Goal: Task Accomplishment & Management: Use online tool/utility

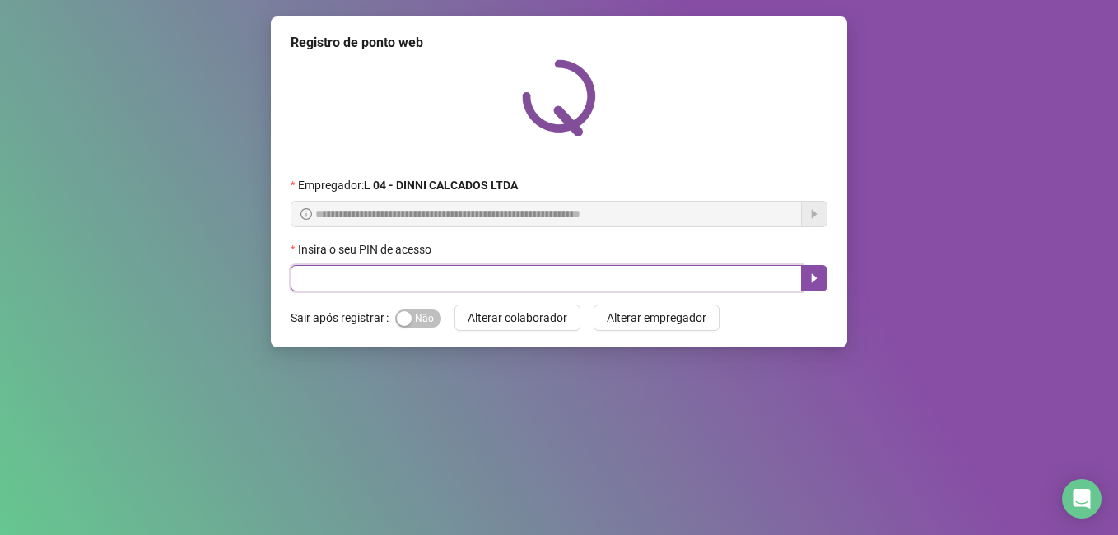
click at [450, 278] on input "text" at bounding box center [546, 278] width 511 height 26
type input "*****"
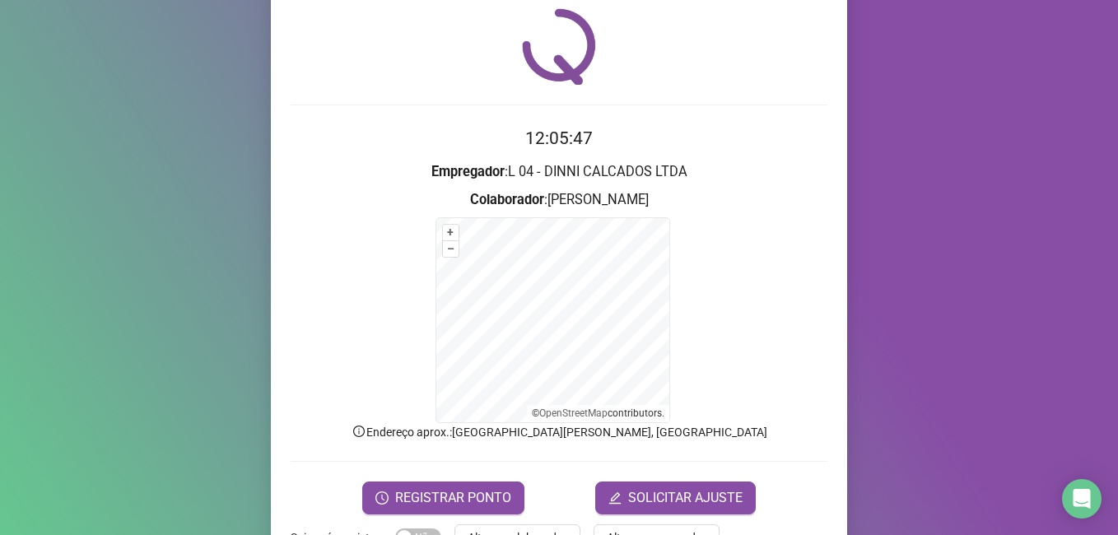
scroll to position [103, 0]
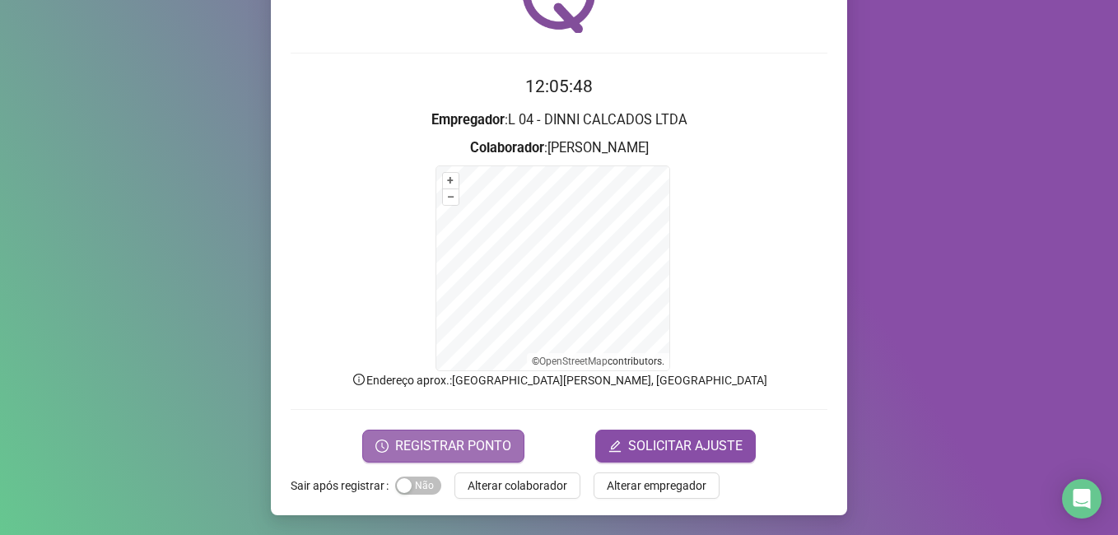
click at [439, 458] on button "REGISTRAR PONTO" at bounding box center [443, 446] width 162 height 33
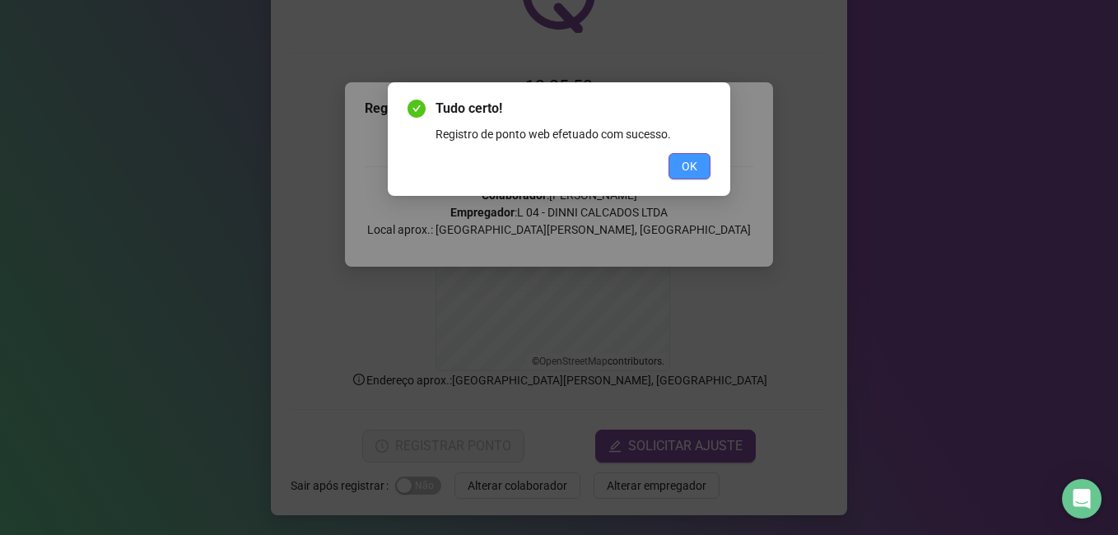
click at [686, 173] on span "OK" at bounding box center [689, 166] width 16 height 18
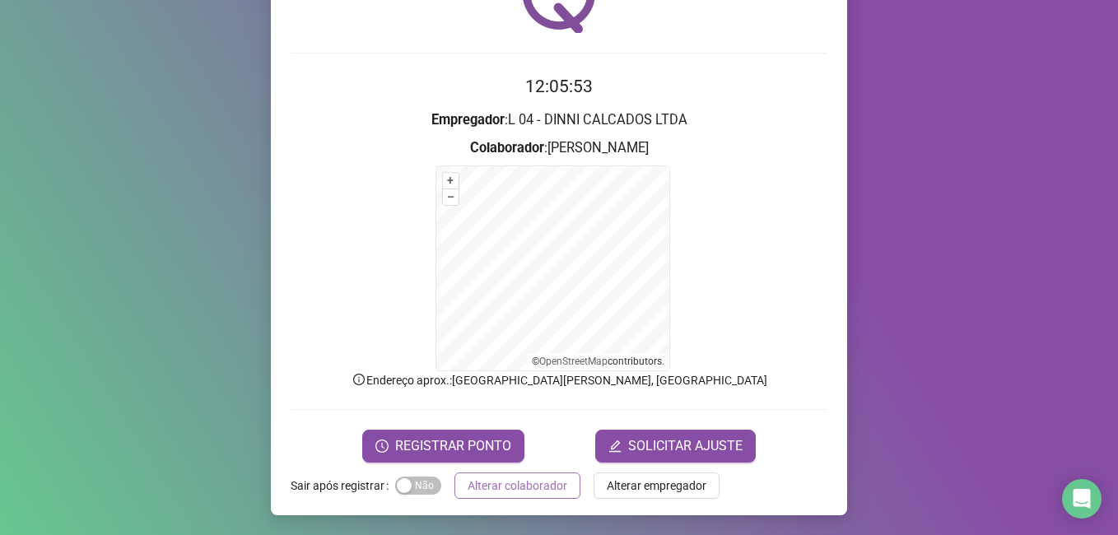
click at [509, 488] on span "Alterar colaborador" at bounding box center [517, 486] width 100 height 18
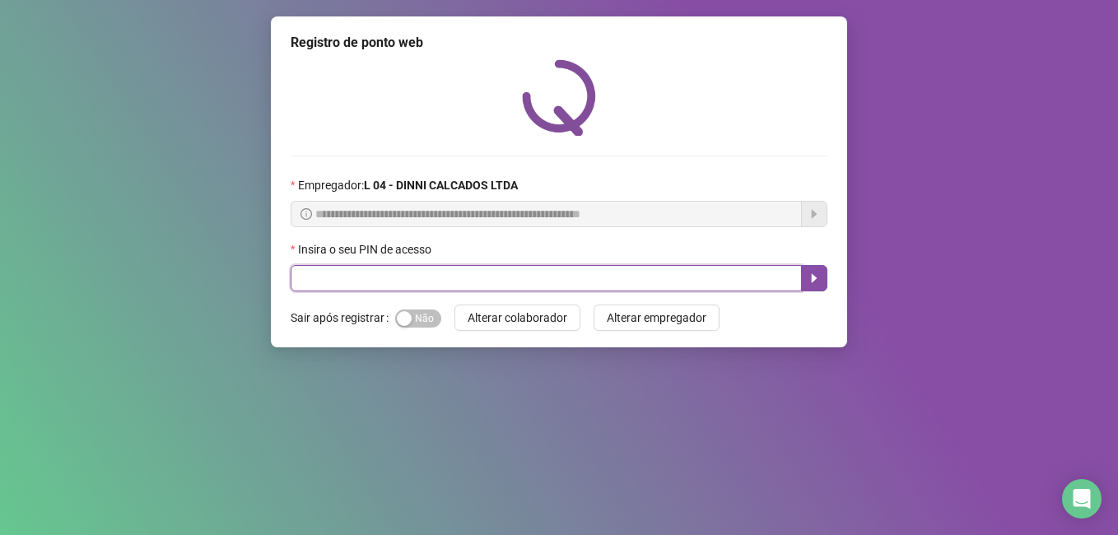
click at [366, 274] on input "text" at bounding box center [546, 278] width 511 height 26
type input "*****"
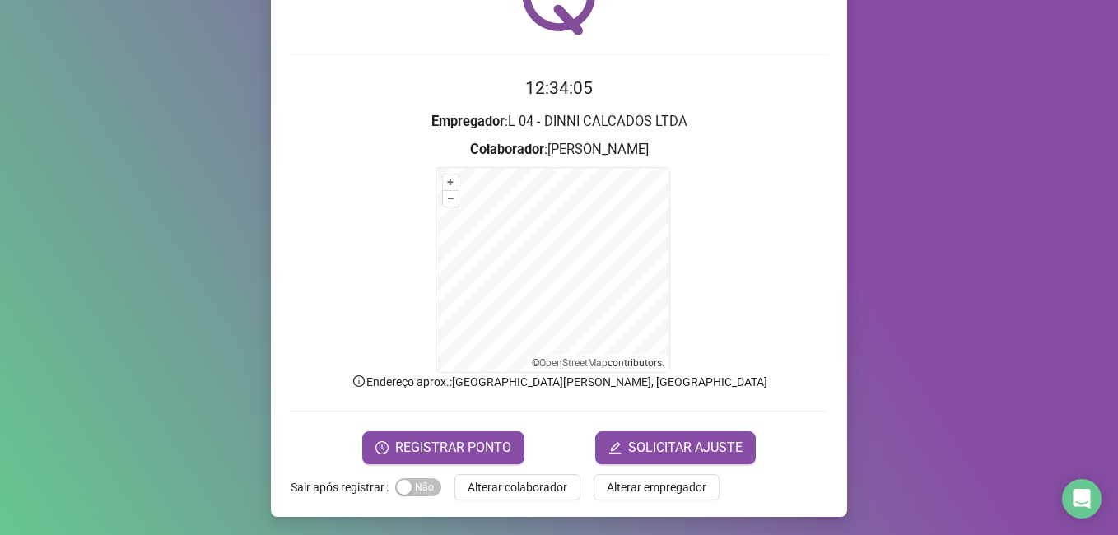
scroll to position [103, 0]
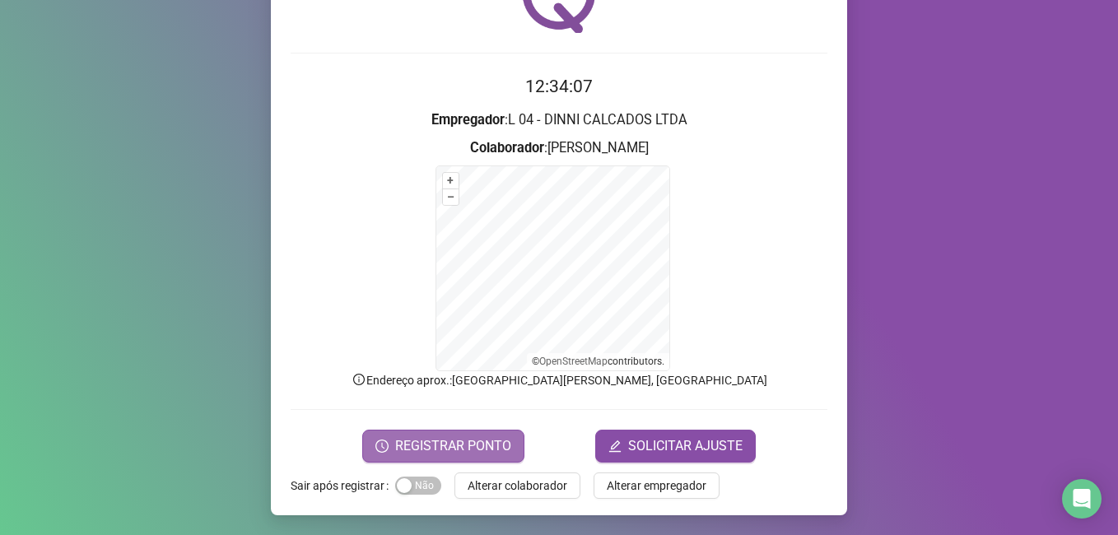
click at [415, 448] on span "REGISTRAR PONTO" at bounding box center [453, 446] width 116 height 20
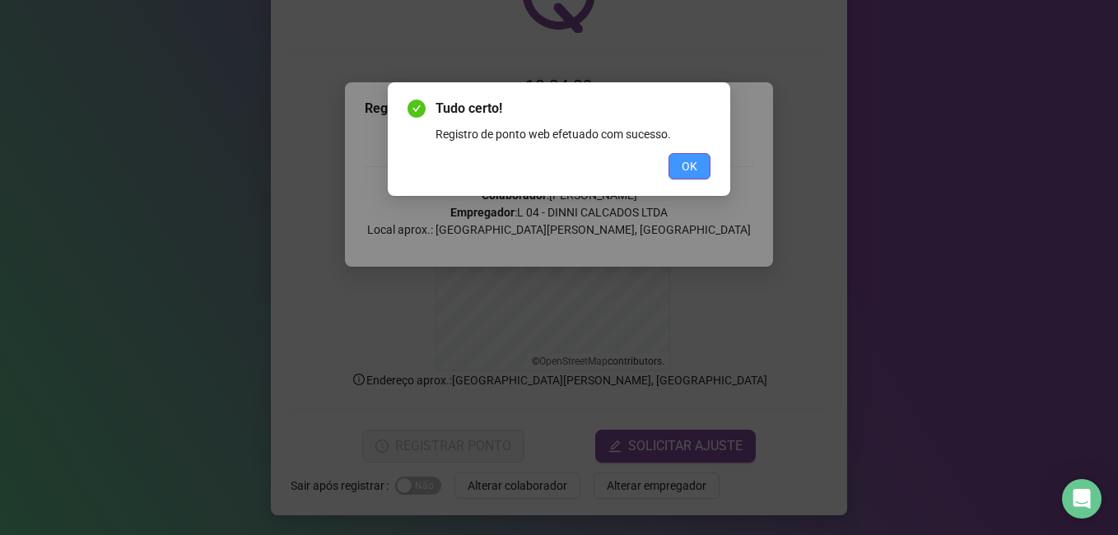
click at [682, 170] on span "OK" at bounding box center [689, 166] width 16 height 18
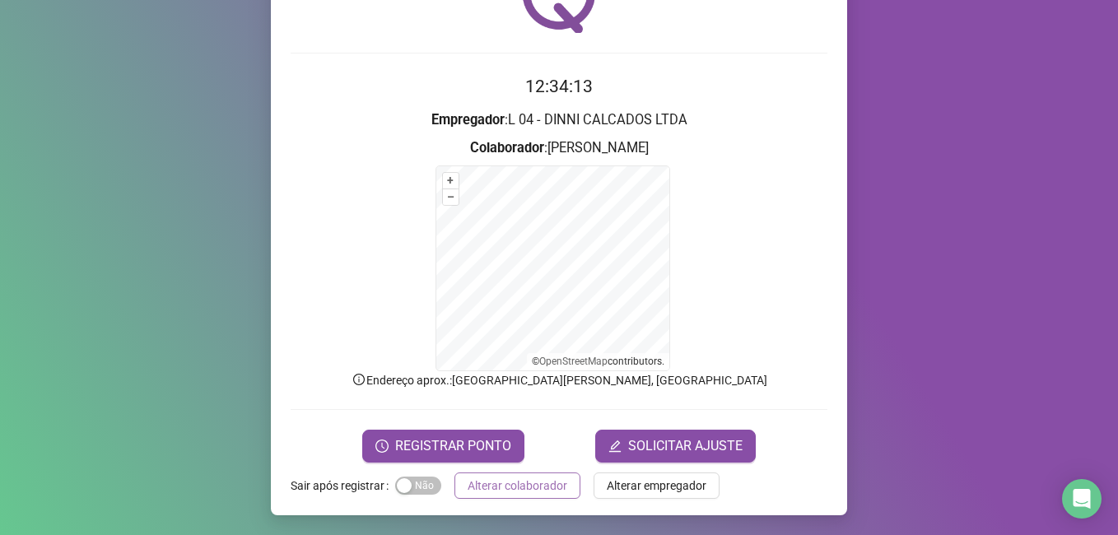
click at [502, 490] on span "Alterar colaborador" at bounding box center [517, 486] width 100 height 18
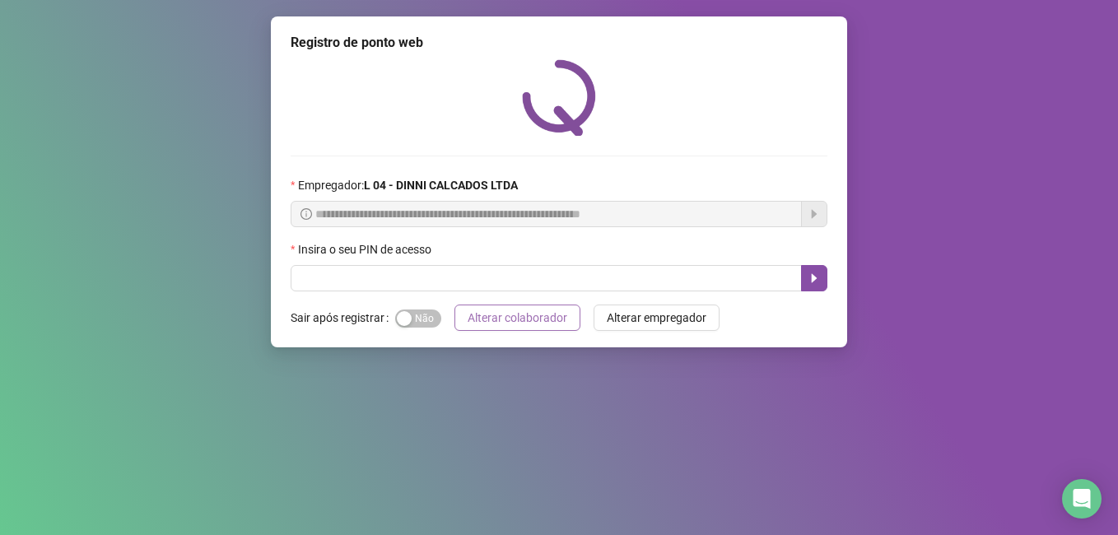
scroll to position [0, 0]
click at [449, 277] on input "text" at bounding box center [546, 278] width 511 height 26
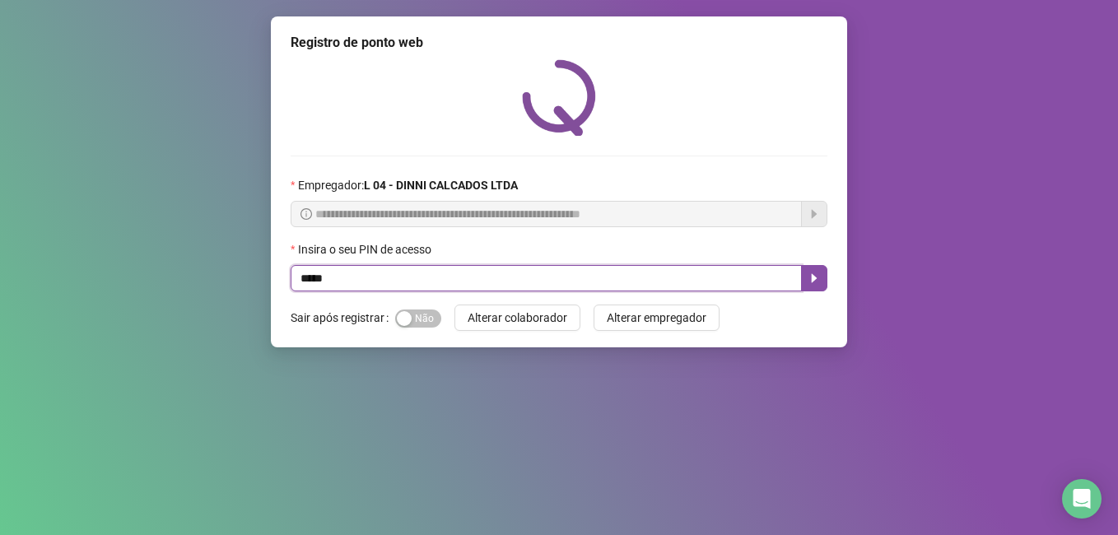
type input "*****"
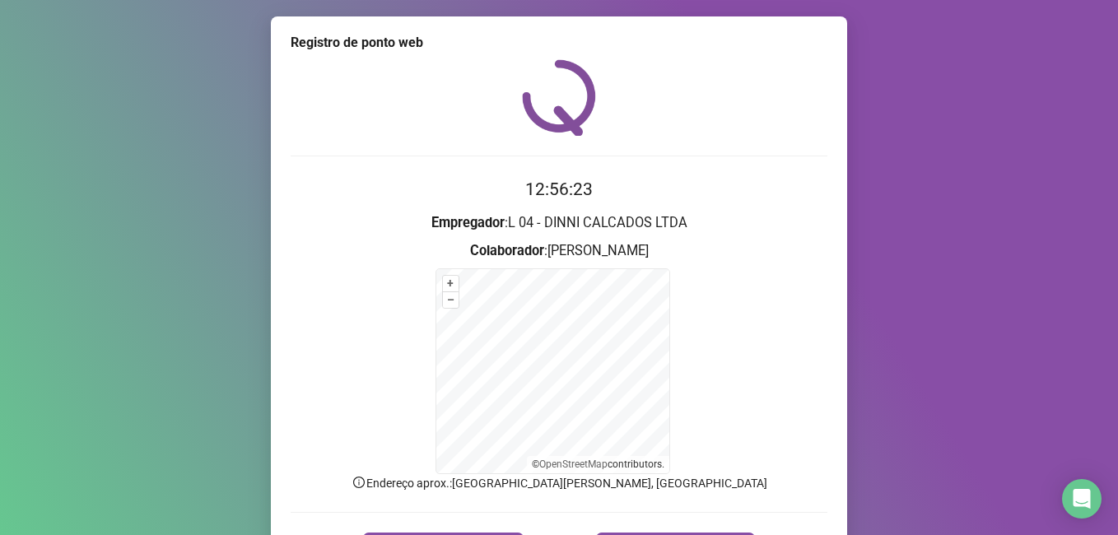
click at [412, 531] on form "12:56:23 Empregador : L 04 - DINNI CALCADOS LTDA Colaborador : FABIO MOREIRA DA…" at bounding box center [559, 370] width 537 height 388
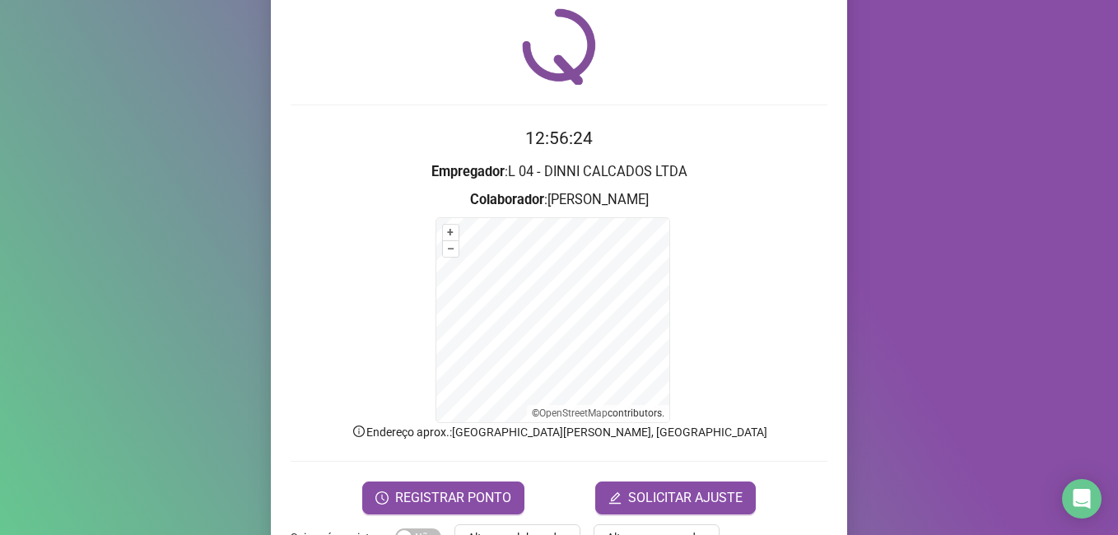
scroll to position [103, 0]
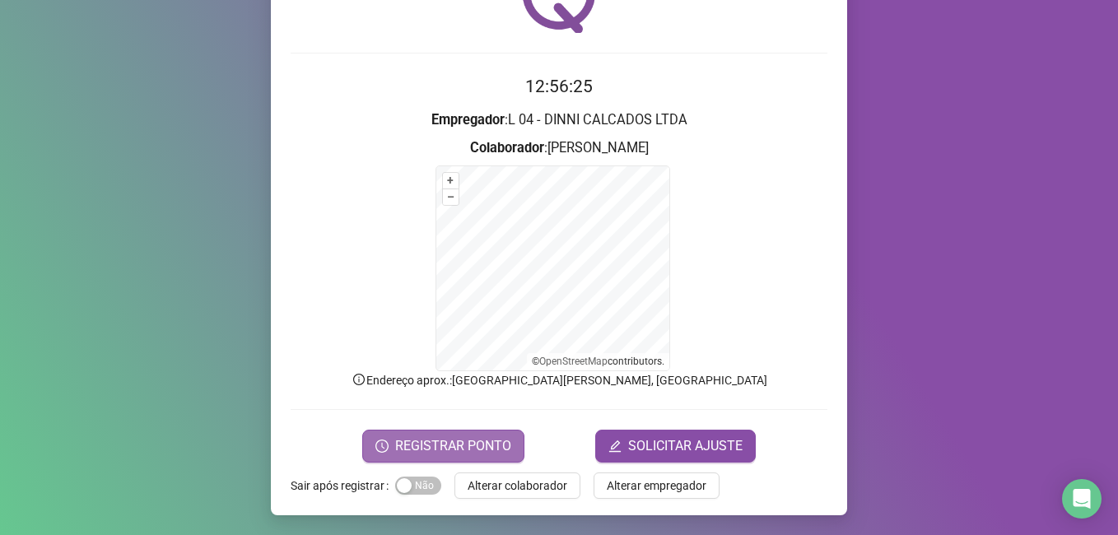
click at [451, 441] on span "REGISTRAR PONTO" at bounding box center [453, 446] width 116 height 20
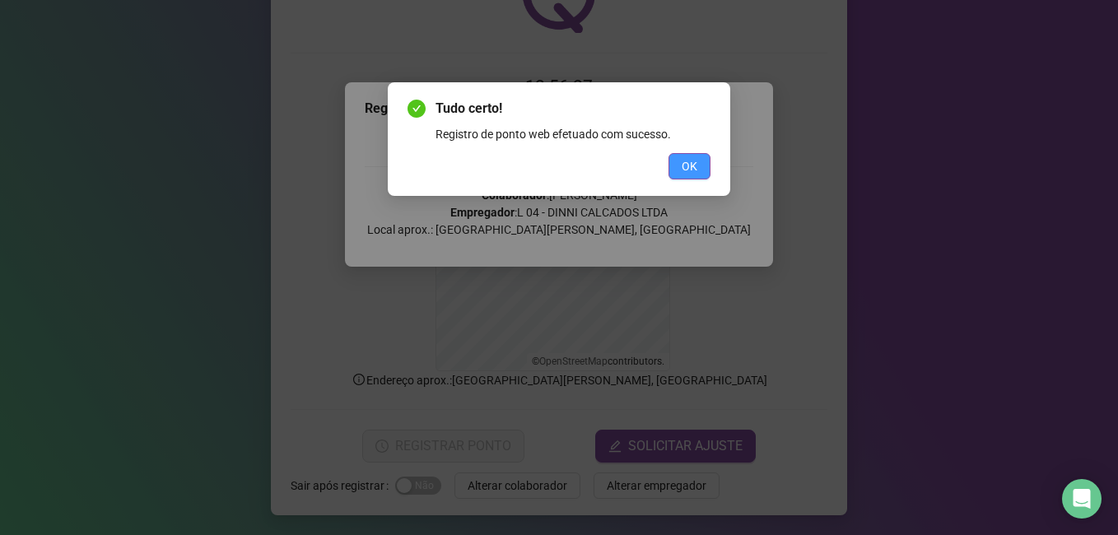
click at [675, 168] on button "OK" at bounding box center [689, 166] width 42 height 26
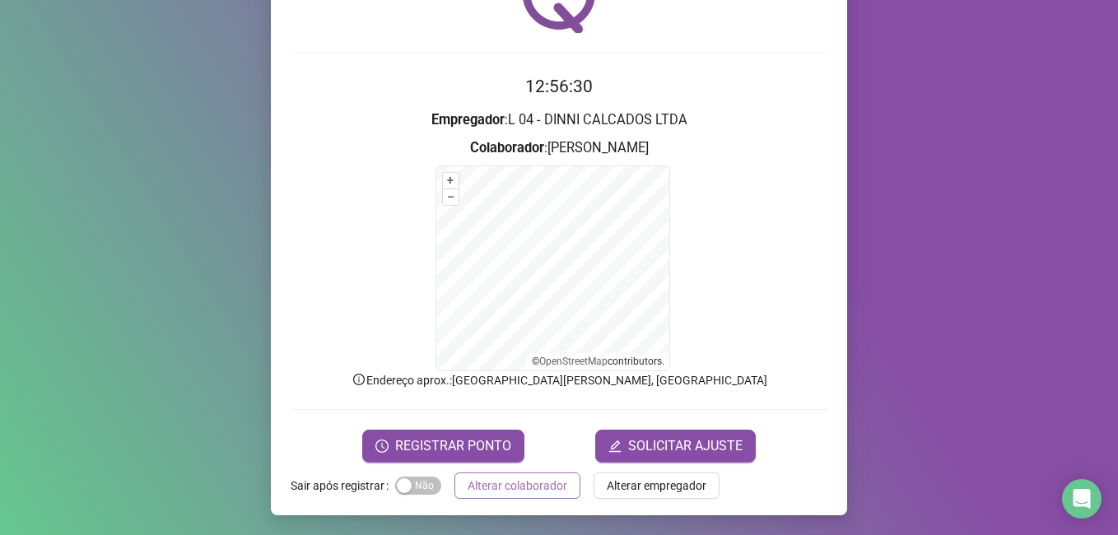
click at [518, 481] on span "Alterar colaborador" at bounding box center [517, 486] width 100 height 18
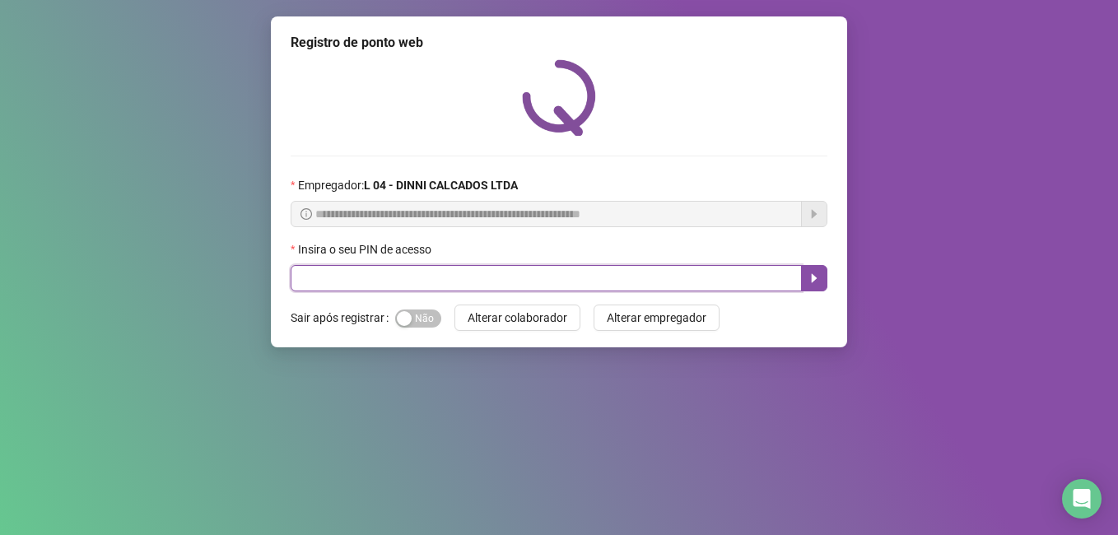
click at [594, 274] on input "text" at bounding box center [546, 278] width 511 height 26
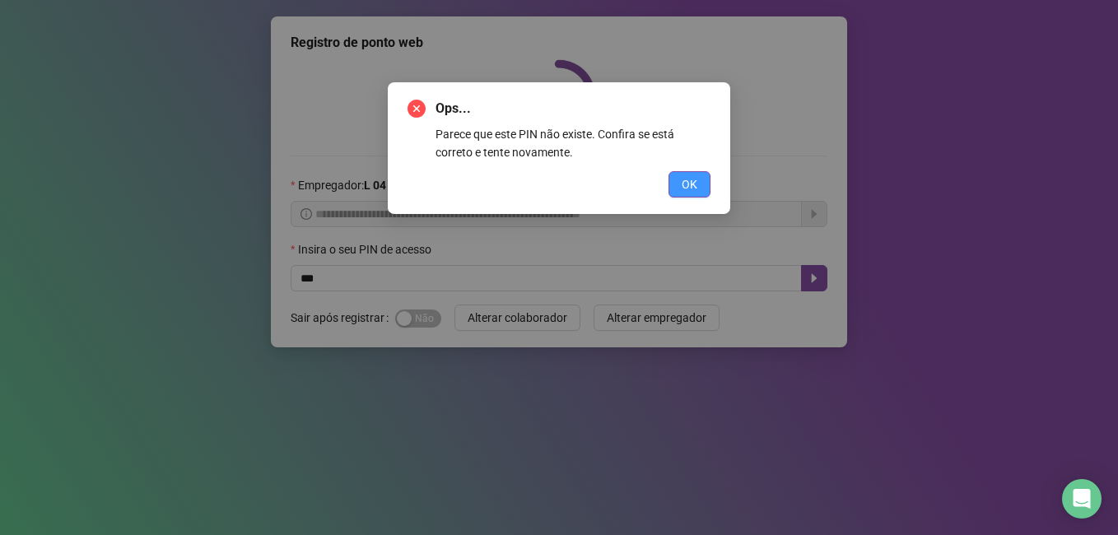
click at [703, 196] on button "OK" at bounding box center [689, 184] width 42 height 26
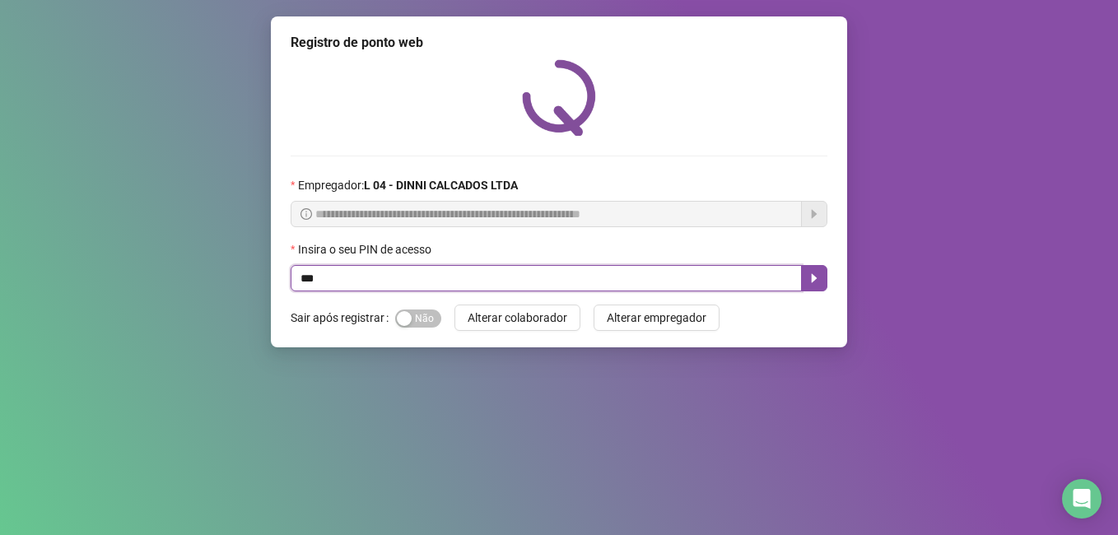
click at [410, 281] on input "***" at bounding box center [546, 278] width 511 height 26
type input "*****"
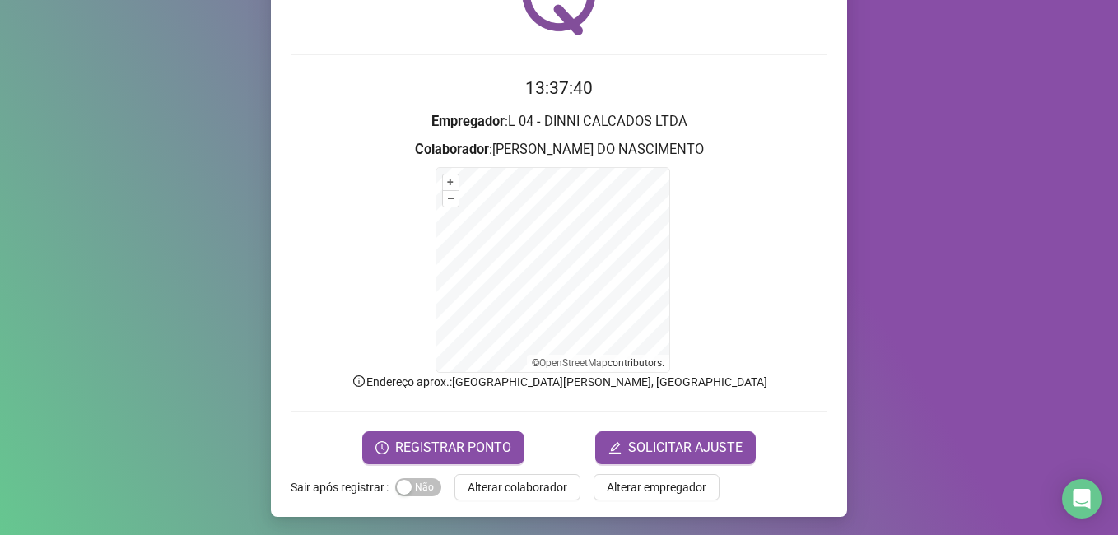
scroll to position [103, 0]
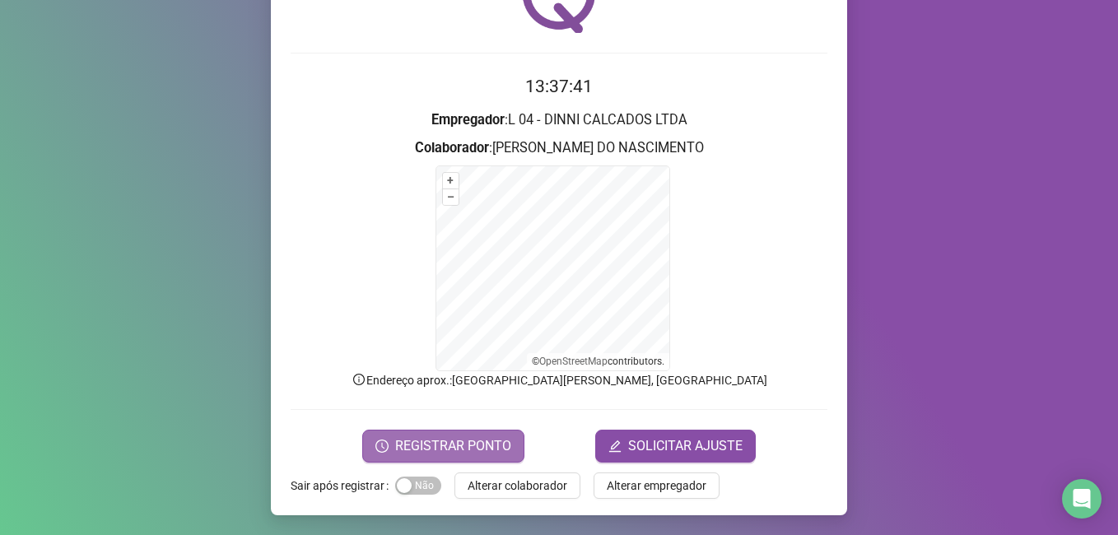
click at [463, 452] on span "REGISTRAR PONTO" at bounding box center [453, 446] width 116 height 20
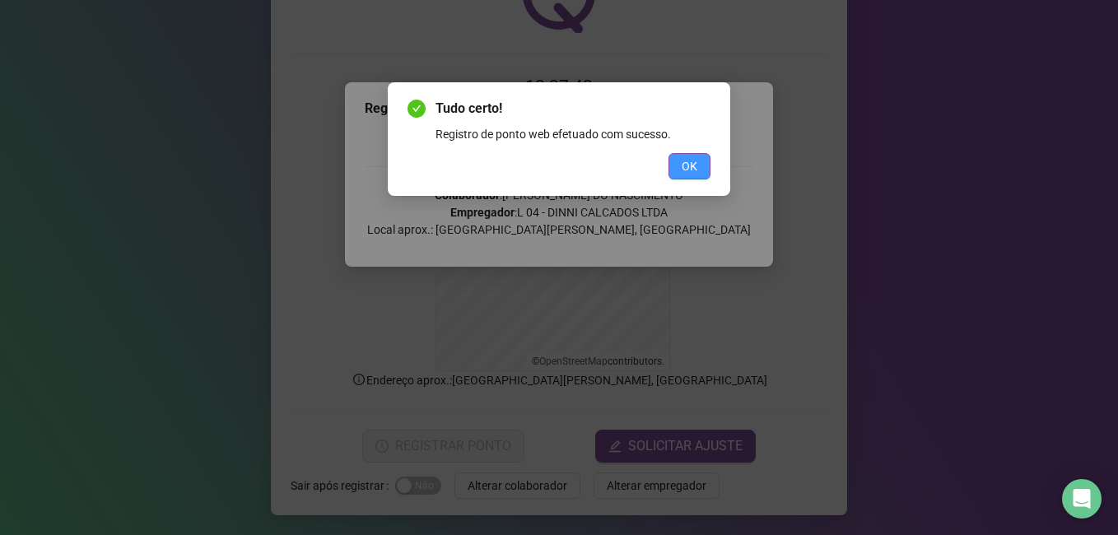
click at [688, 165] on span "OK" at bounding box center [689, 166] width 16 height 18
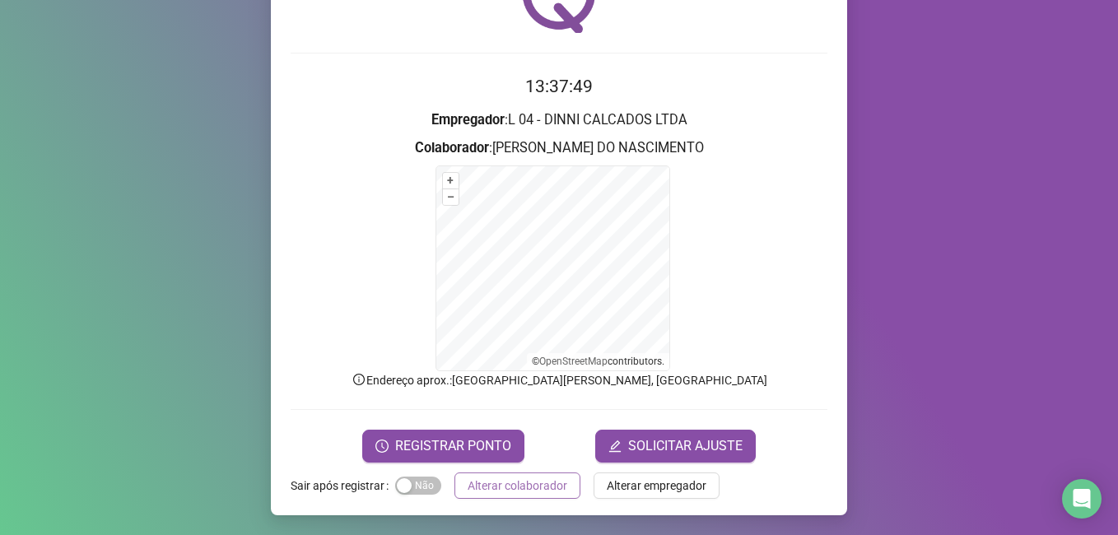
click at [531, 495] on button "Alterar colaborador" at bounding box center [517, 485] width 126 height 26
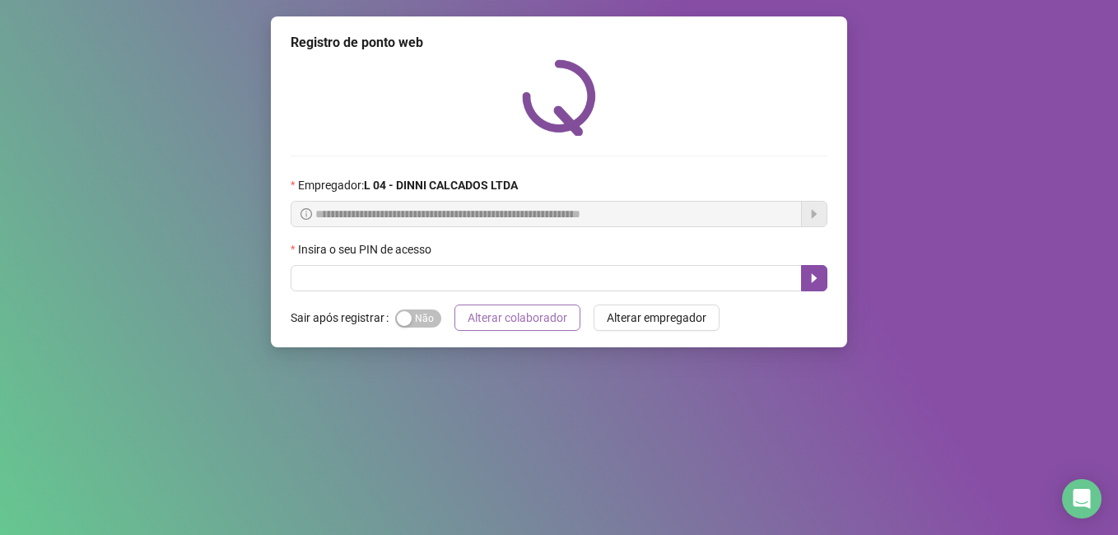
scroll to position [0, 0]
